Goal: Information Seeking & Learning: Learn about a topic

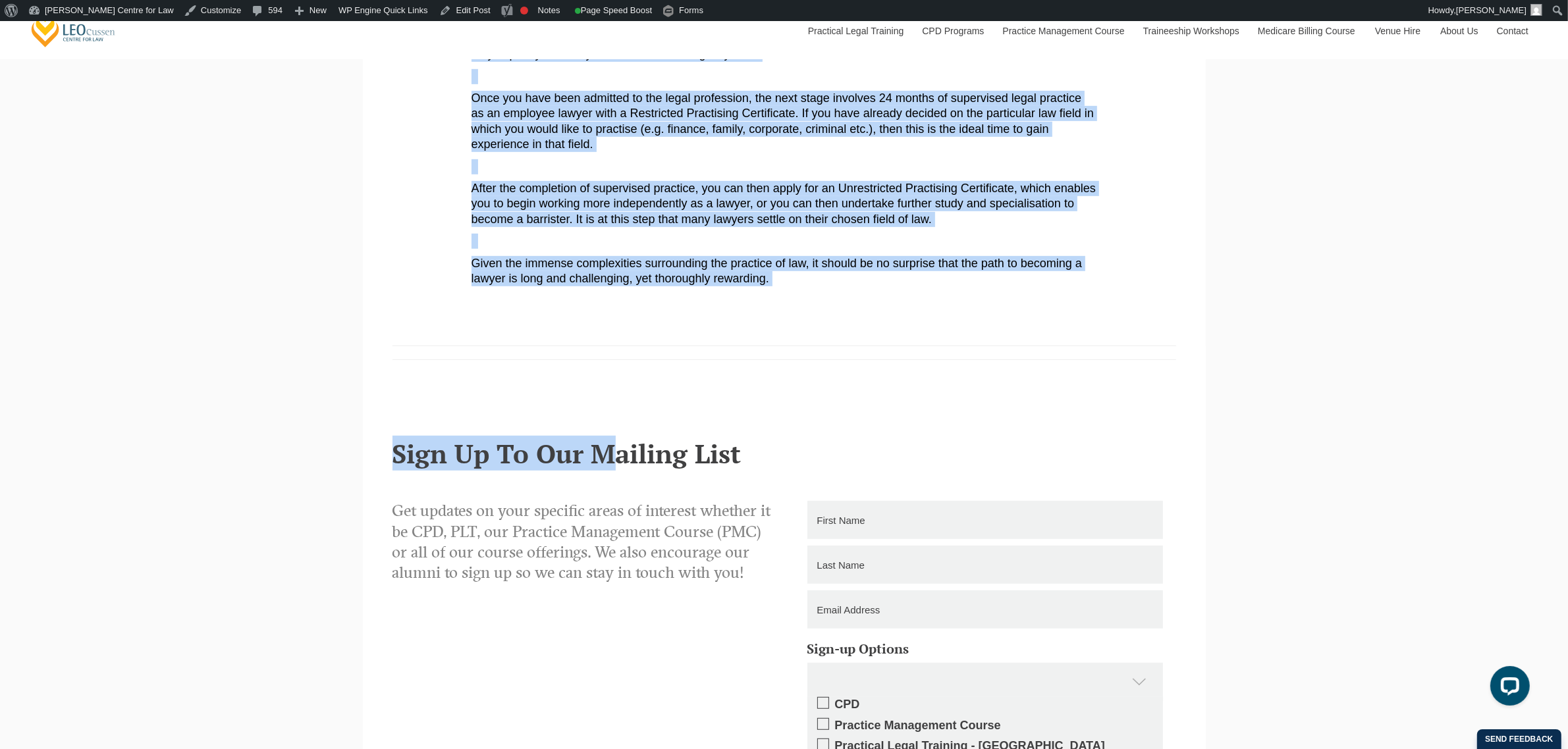
scroll to position [823, 0]
drag, startPoint x: 410, startPoint y: 222, endPoint x: 895, endPoint y: 290, distance: 489.7
click at [895, 290] on div "Leo Cussen Centre for Law Search here Practical Legal Training Our Practical Le…" at bounding box center [784, 268] width 1568 height 2140
copy div "Final year of your Law Degree? Here’s what happens next When you’re in the fina…"
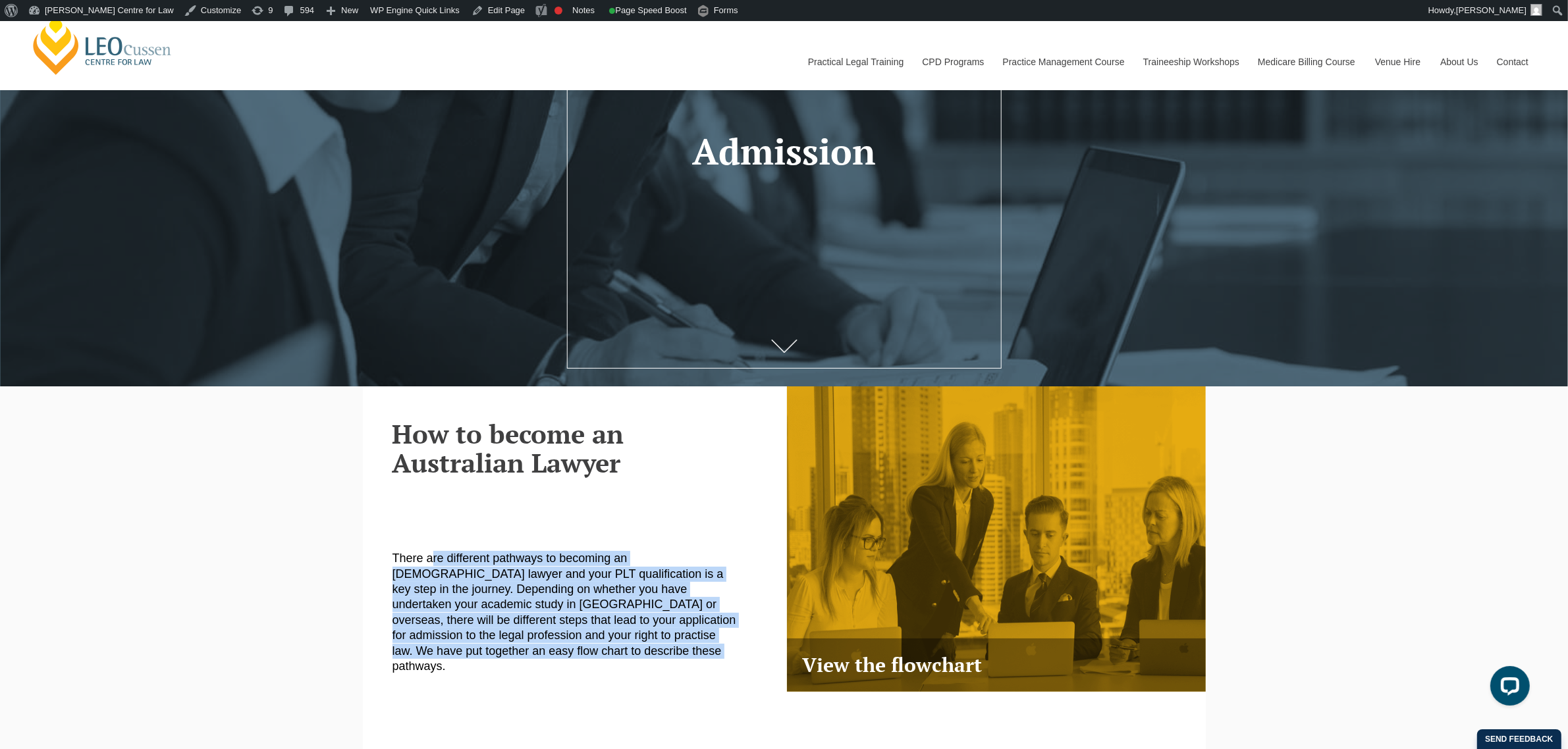
scroll to position [412, 0]
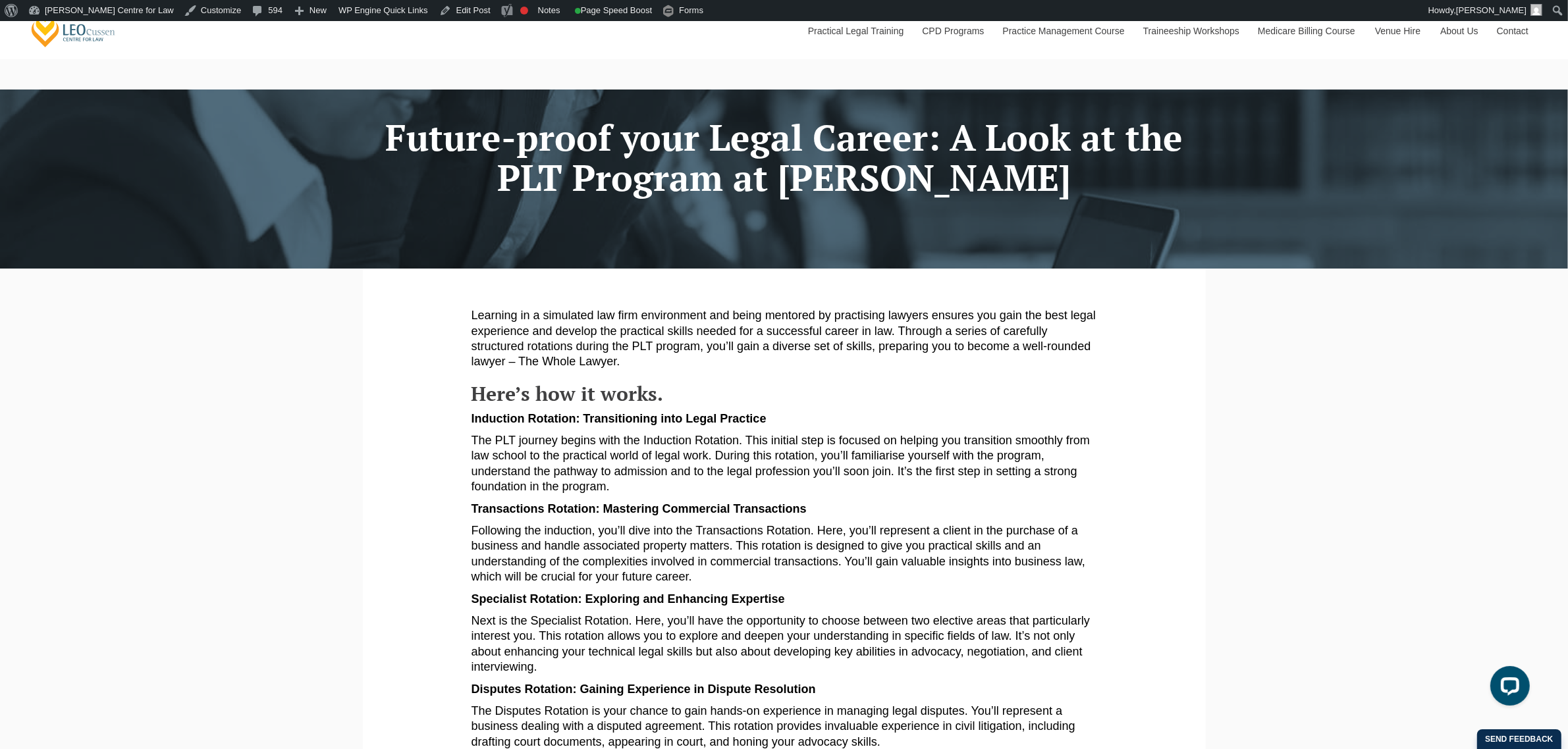
scroll to position [82, 0]
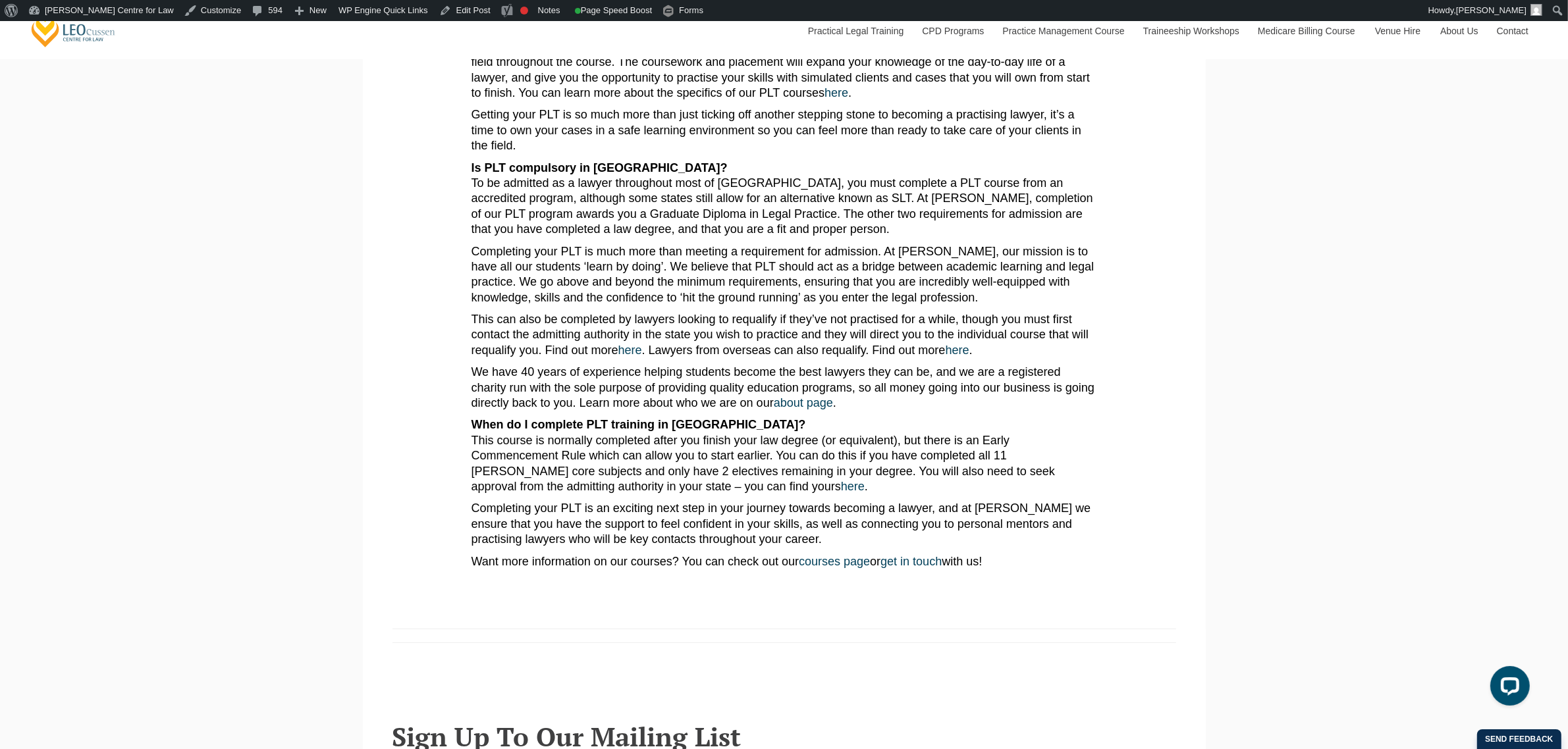
scroll to position [576, 0]
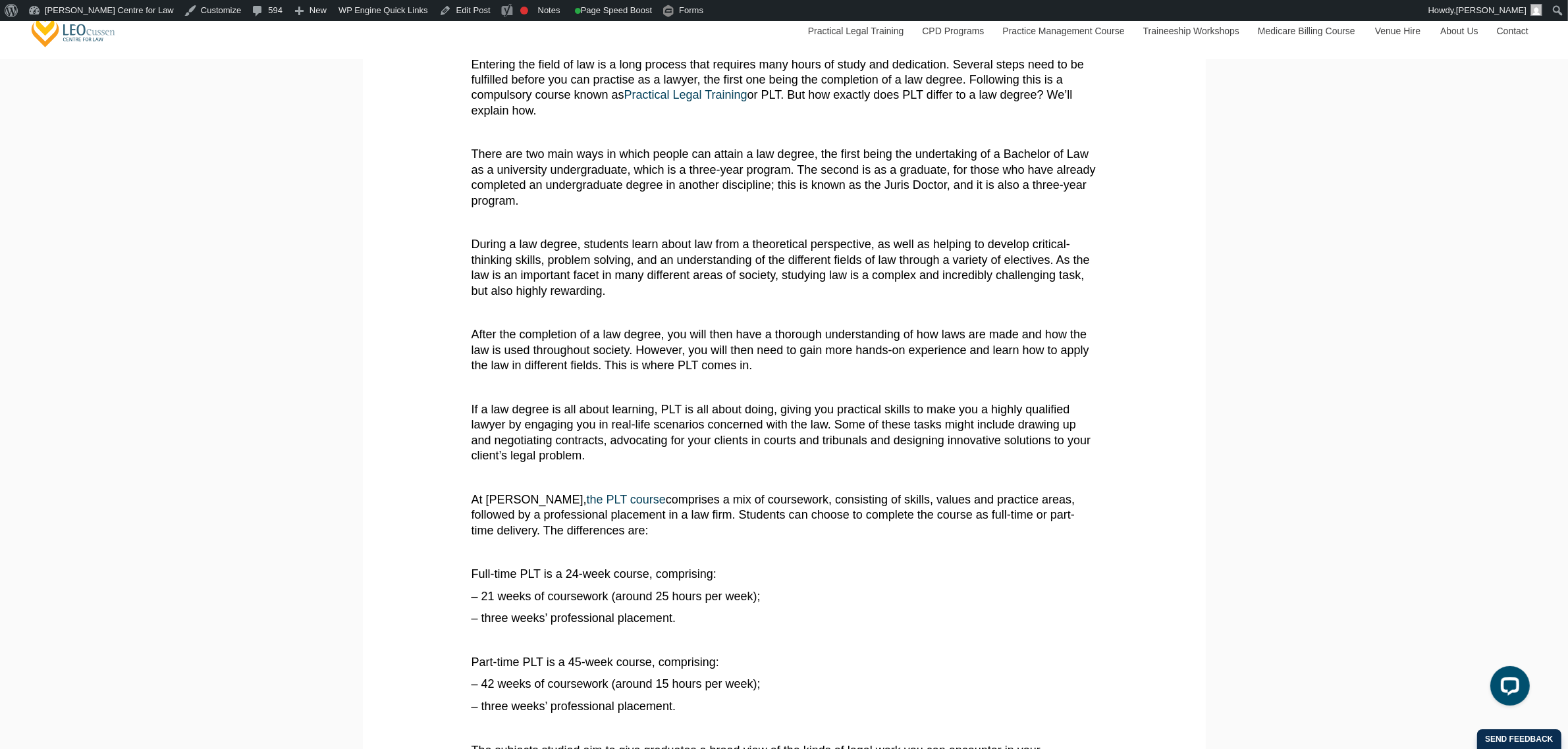
scroll to position [165, 0]
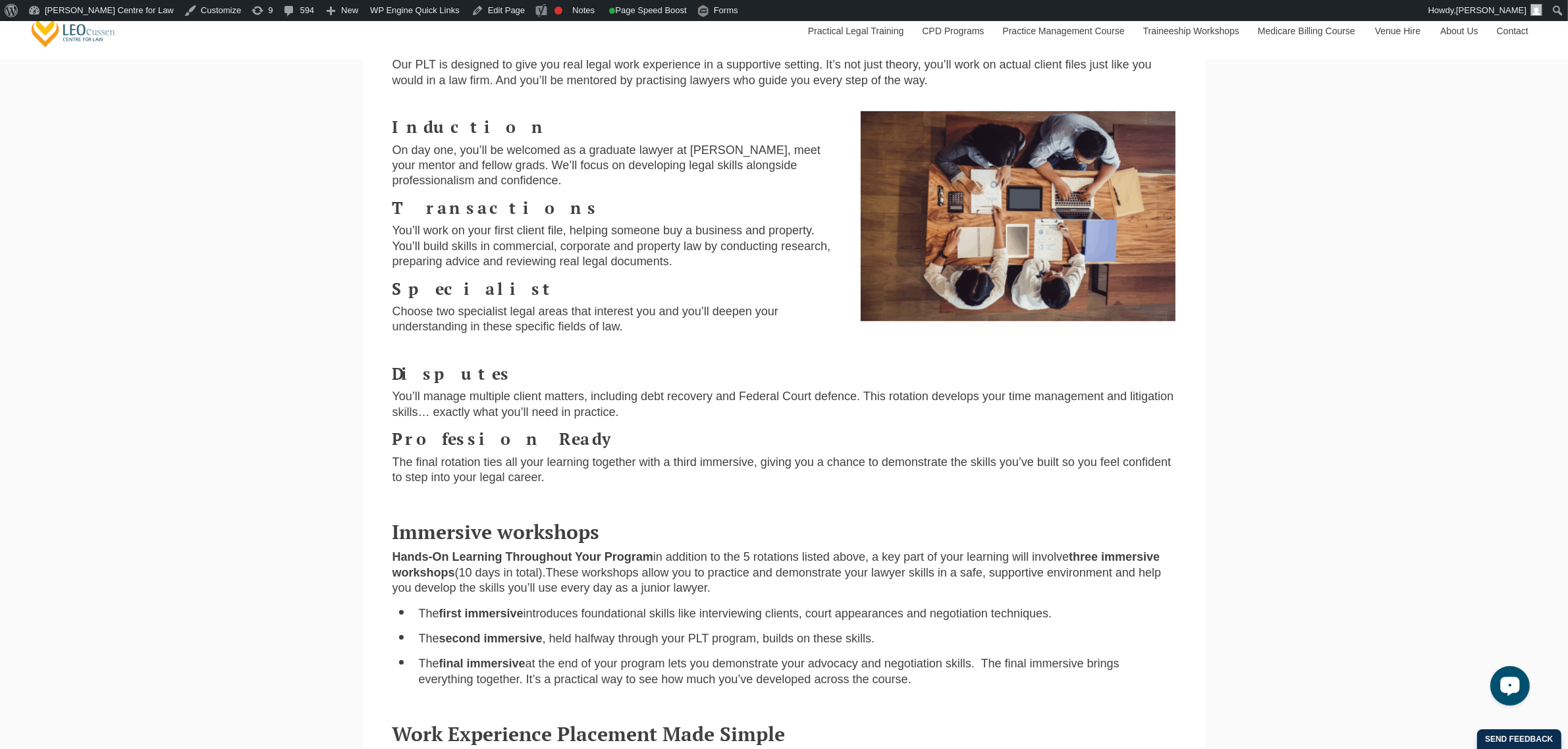
scroll to position [823, 0]
